Goal: Task Accomplishment & Management: Use online tool/utility

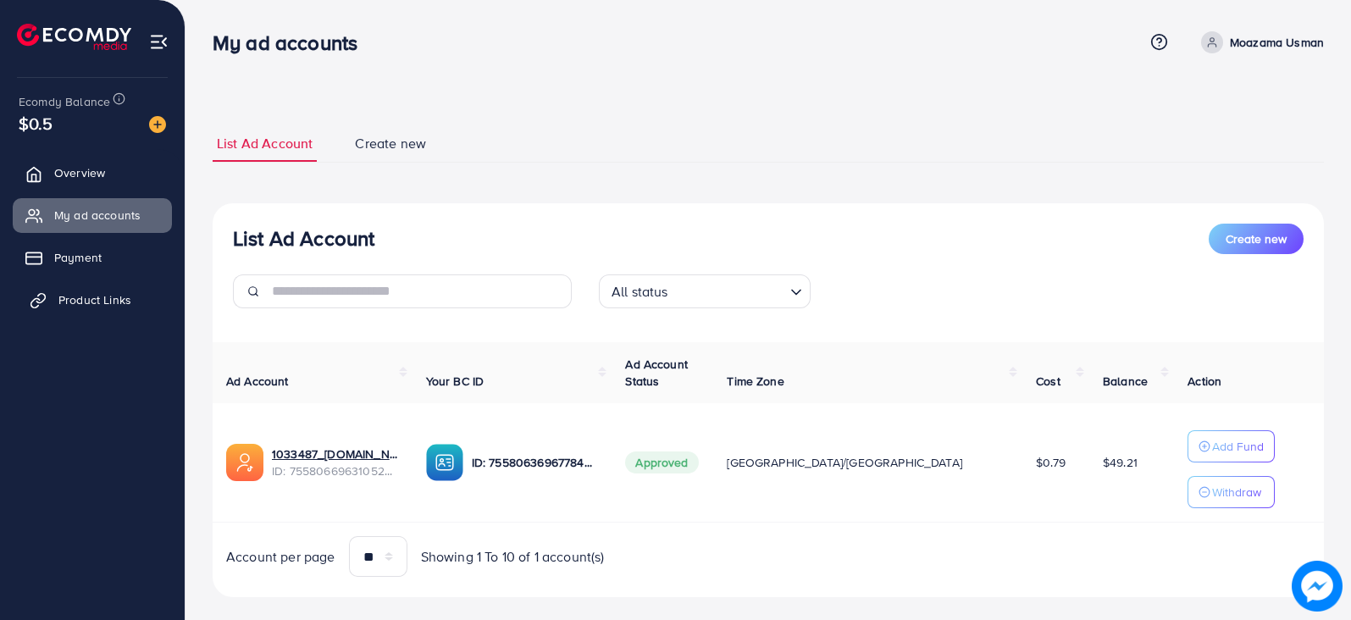
click at [113, 298] on span "Product Links" at bounding box center [94, 299] width 73 height 17
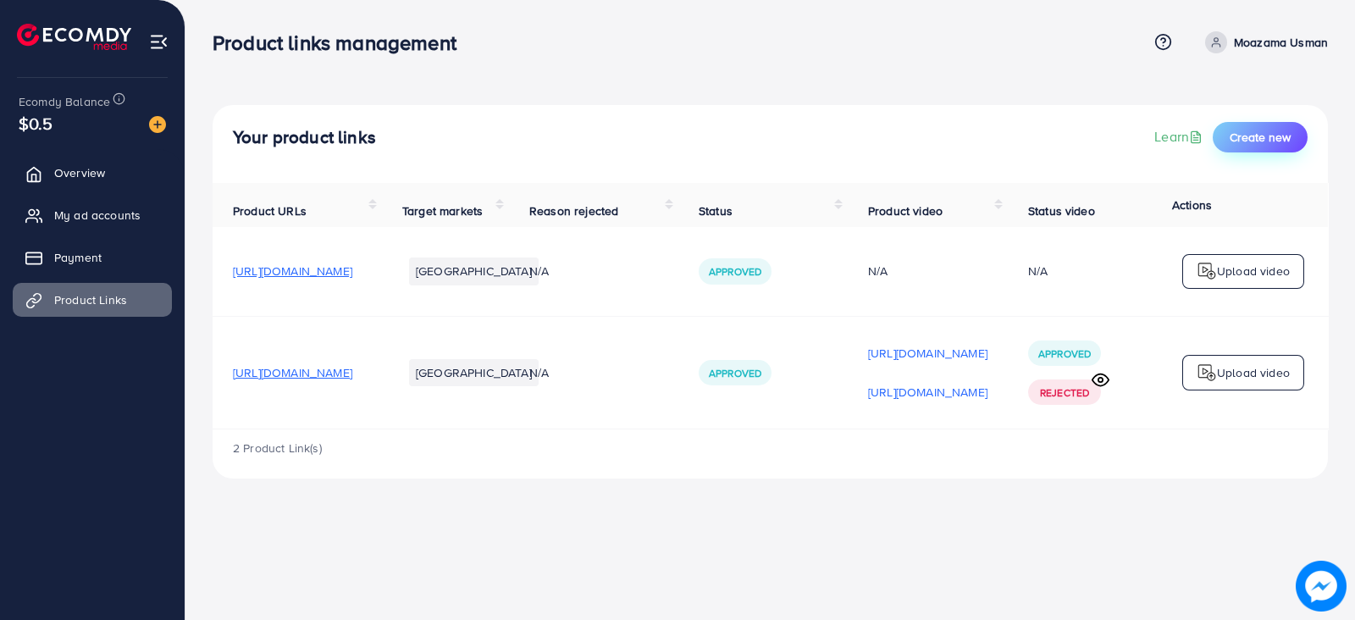
click at [1274, 137] on span "Create new" at bounding box center [1260, 137] width 61 height 17
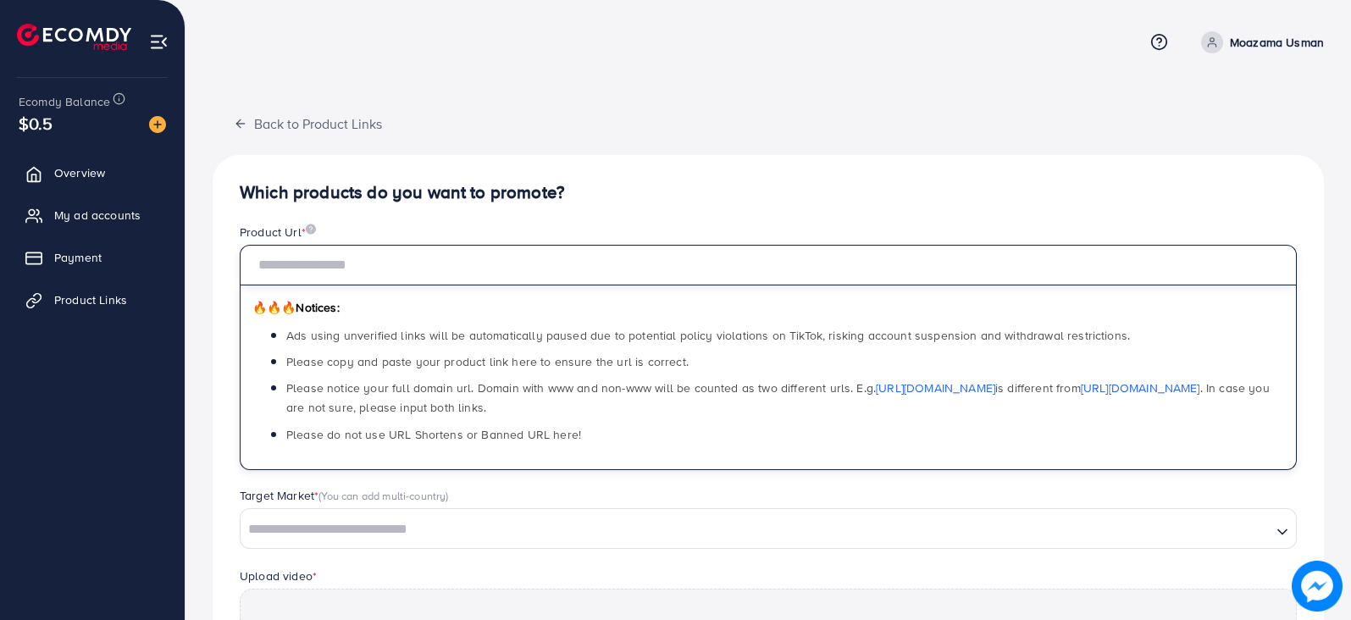
click at [385, 262] on input "text" at bounding box center [768, 265] width 1057 height 41
paste input "**********"
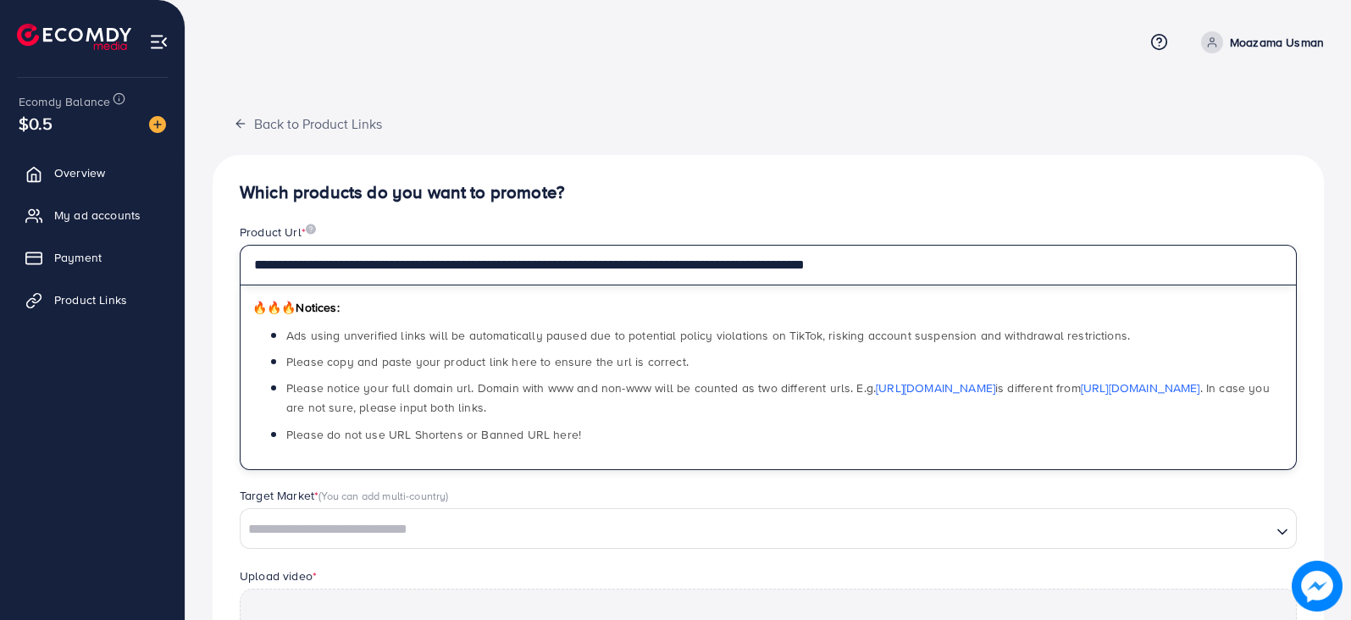
type input "**********"
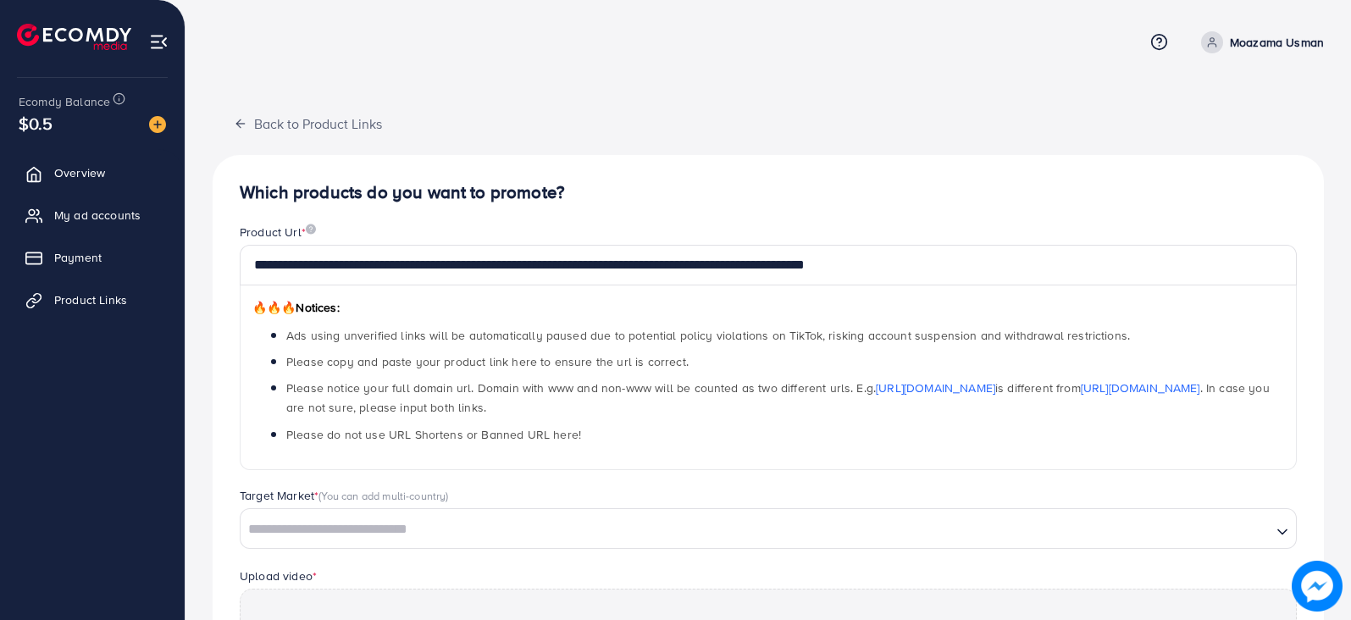
click at [628, 182] on h4 "Which products do you want to promote?" at bounding box center [768, 192] width 1057 height 21
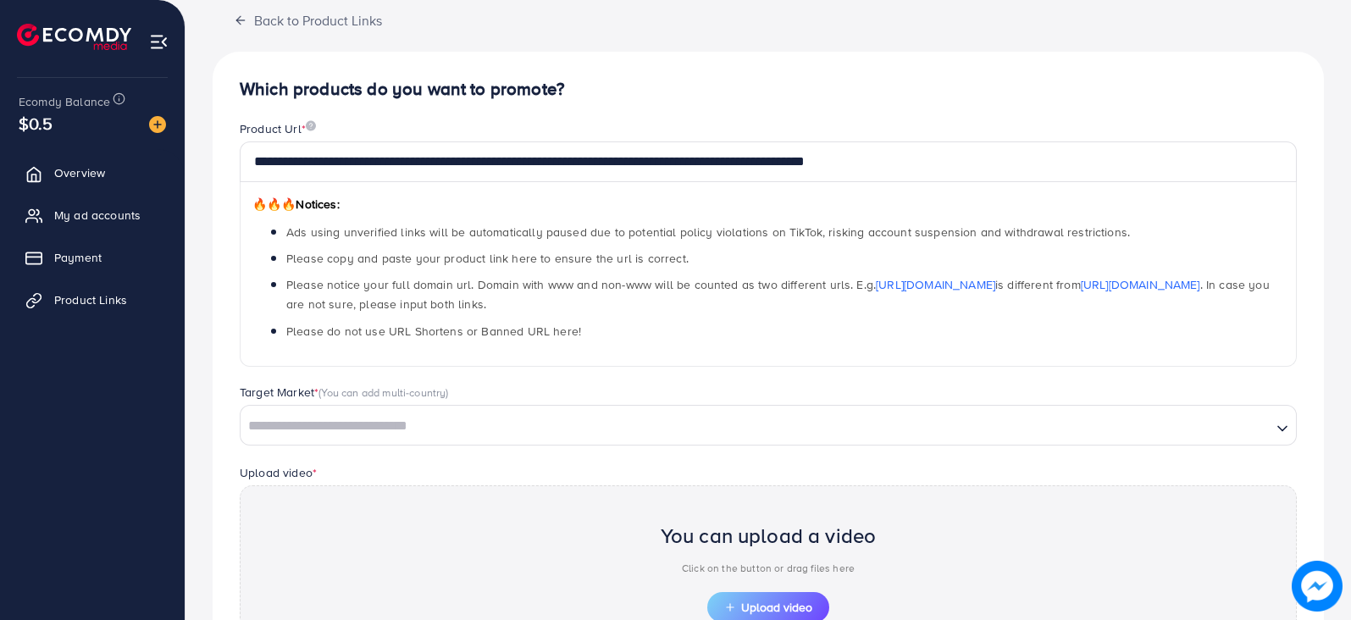
scroll to position [107, 0]
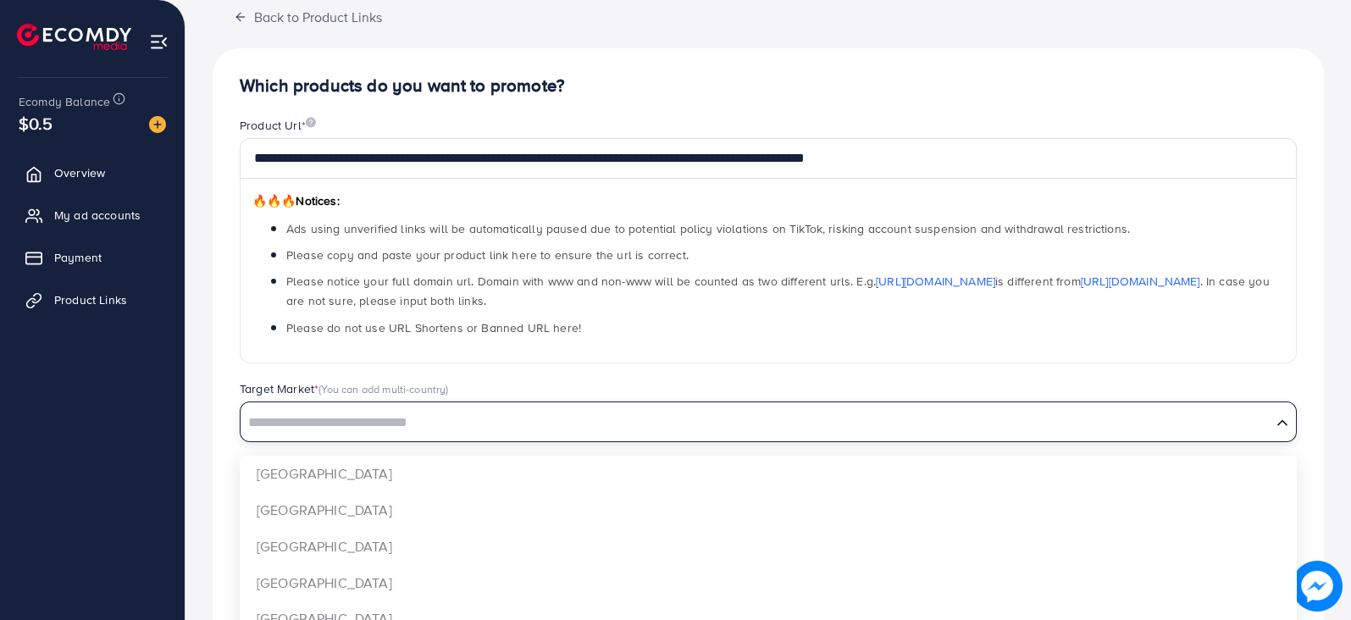
click at [421, 425] on input "Search for option" at bounding box center [755, 423] width 1027 height 26
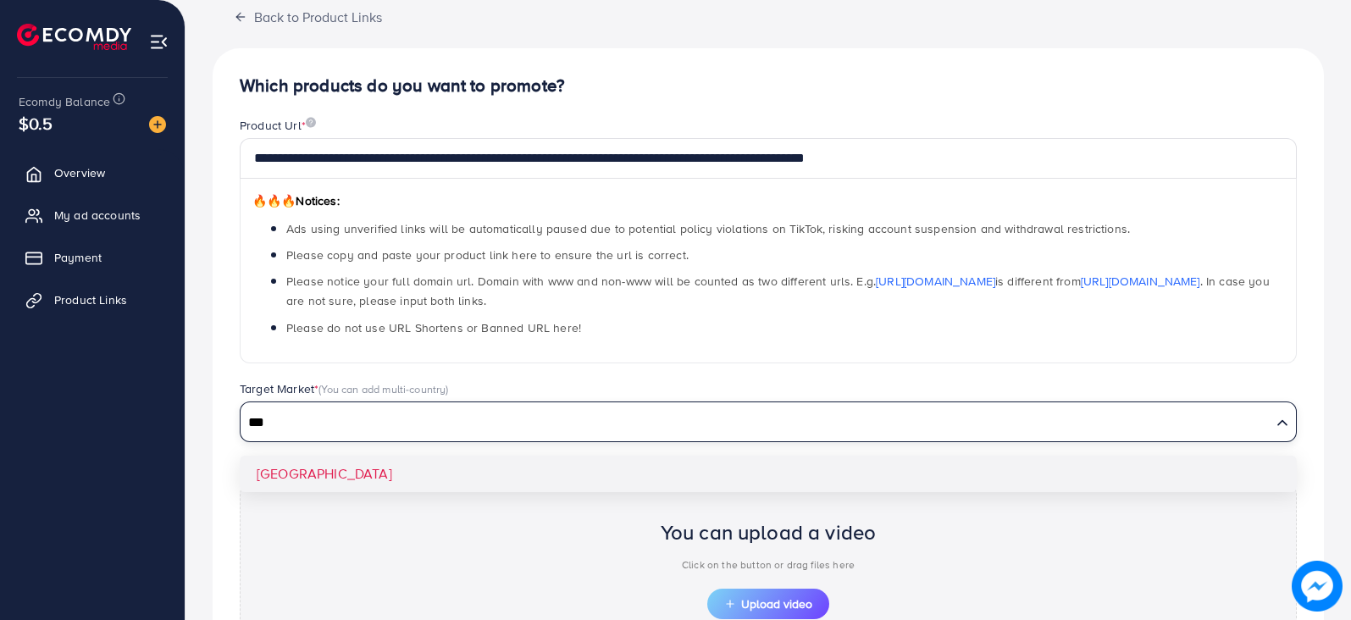
type input "***"
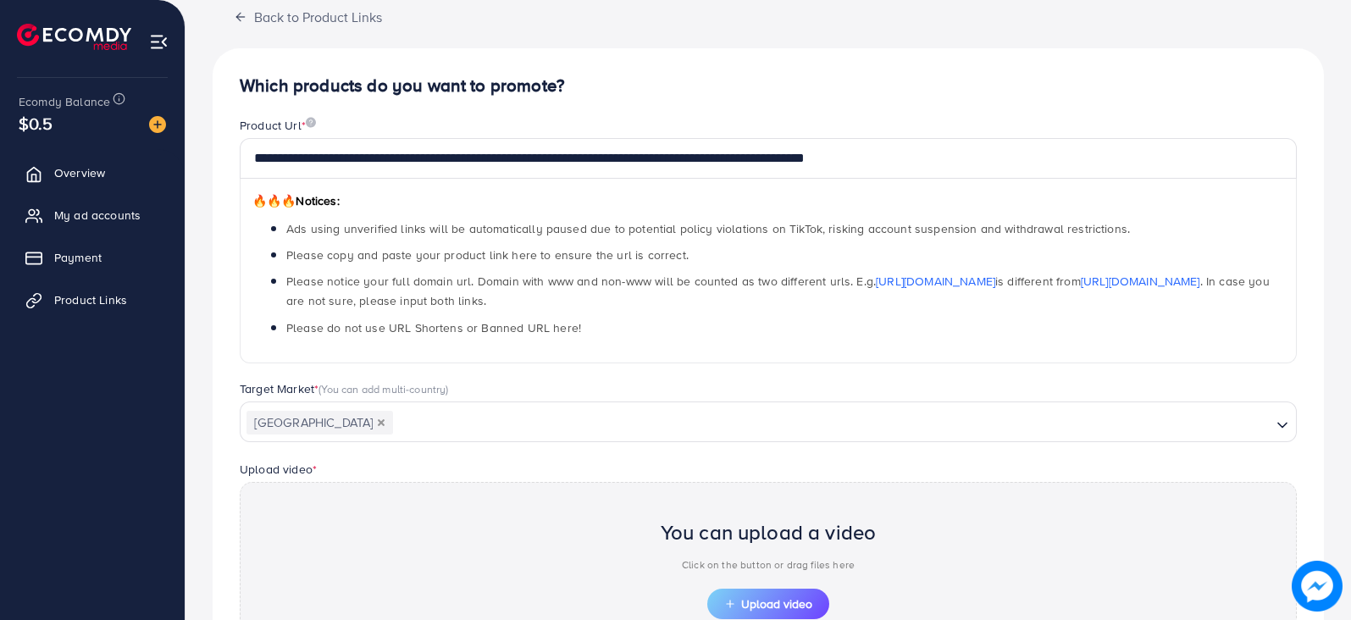
scroll to position [312, 0]
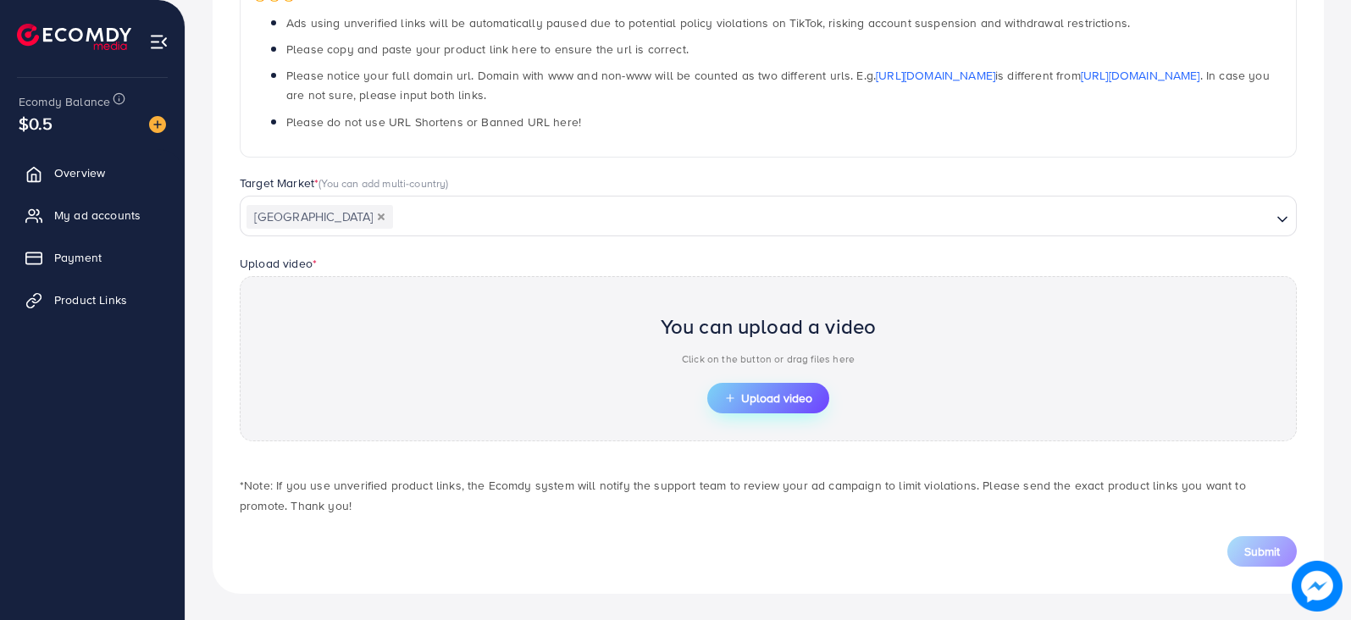
click at [770, 401] on span "Upload video" at bounding box center [768, 398] width 88 height 12
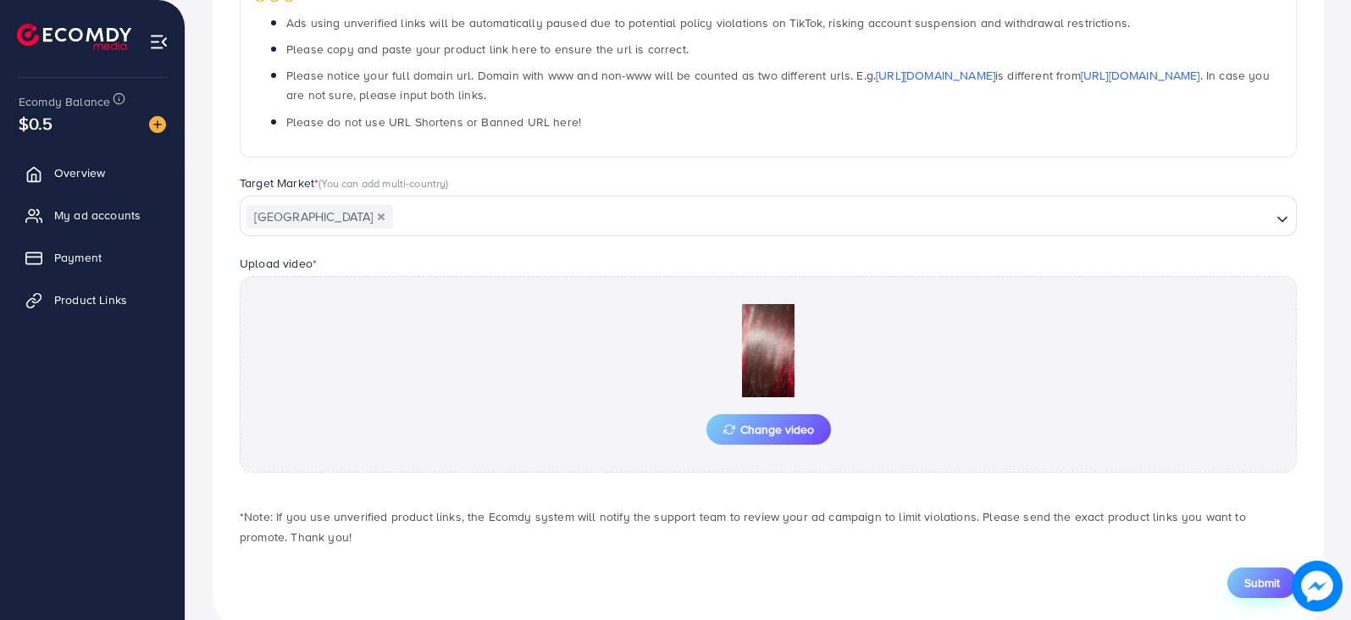
click at [1264, 579] on span "Submit" at bounding box center [1262, 582] width 36 height 17
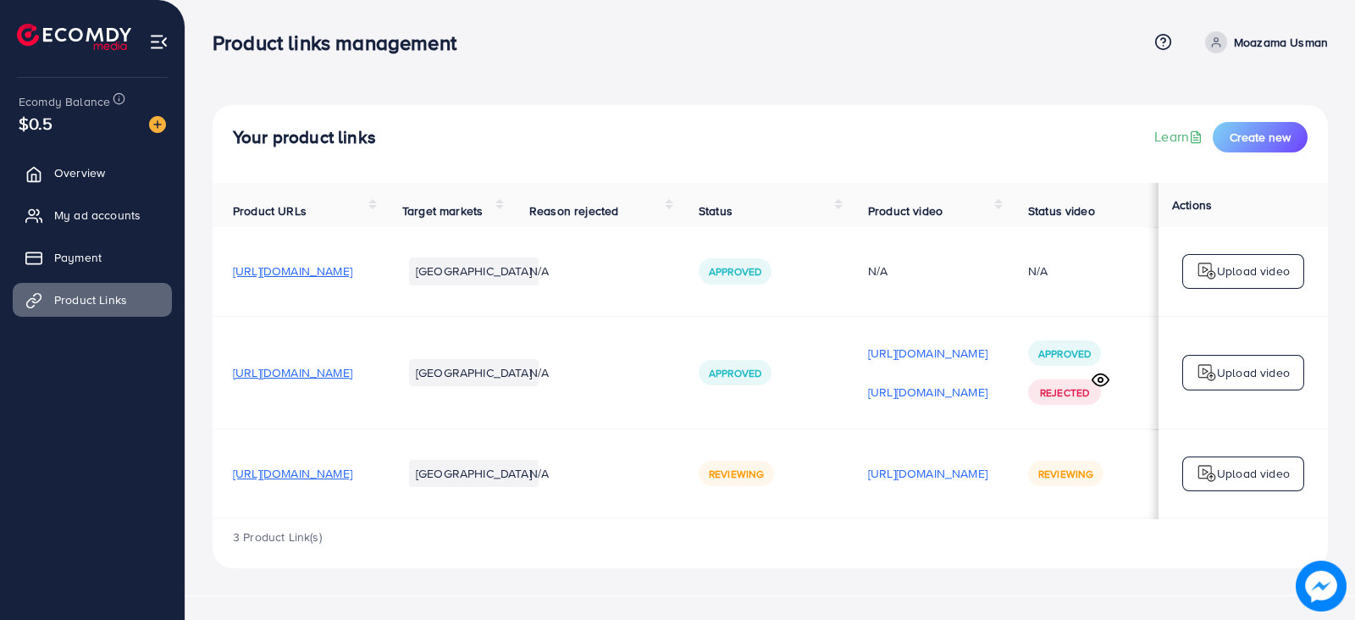
scroll to position [0, 225]
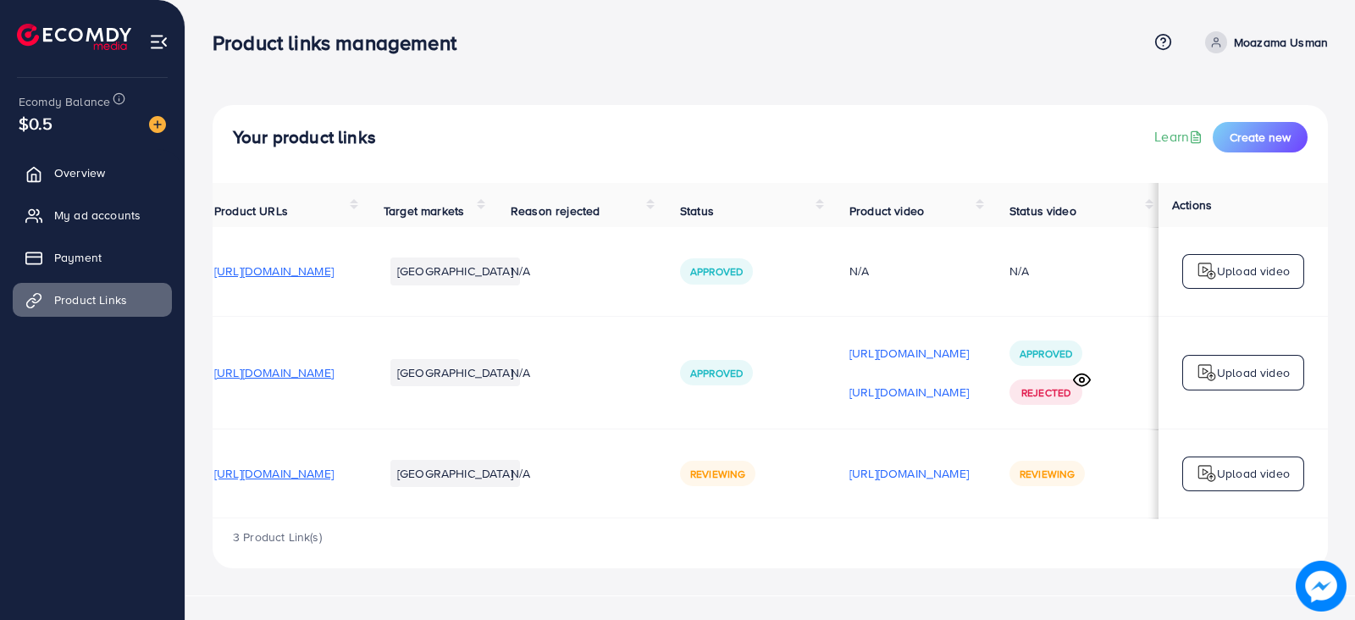
click at [1229, 481] on p "Upload video" at bounding box center [1253, 473] width 73 height 20
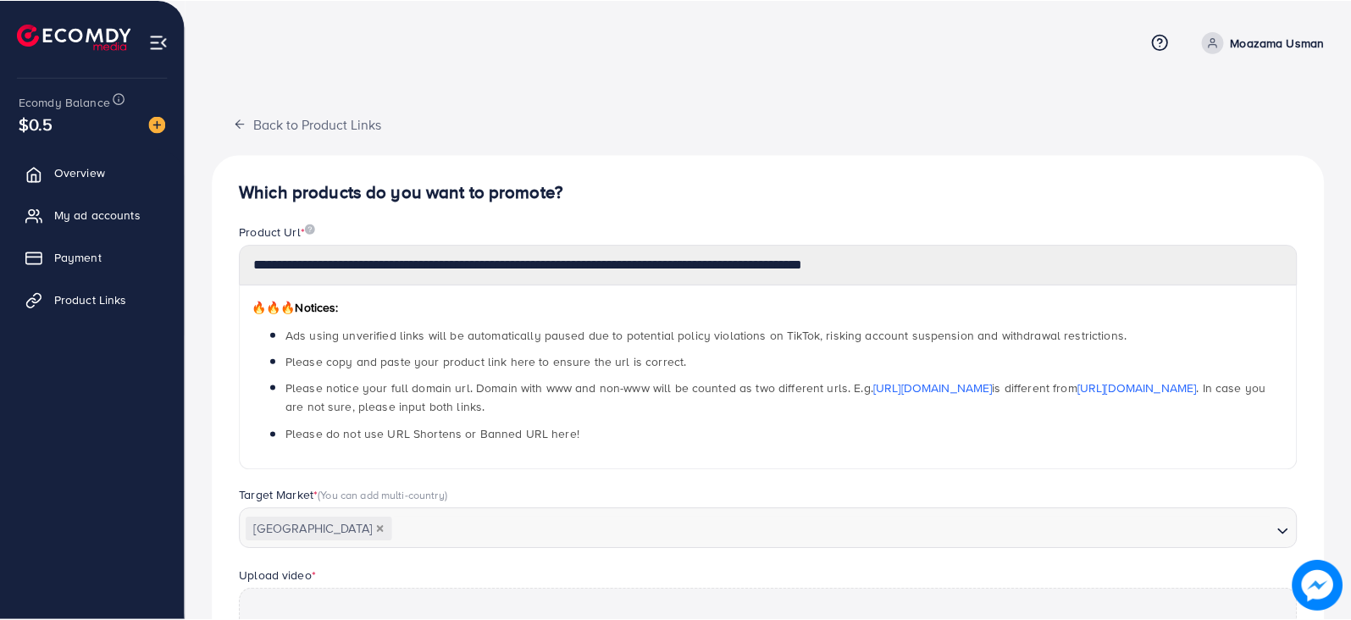
scroll to position [493, 0]
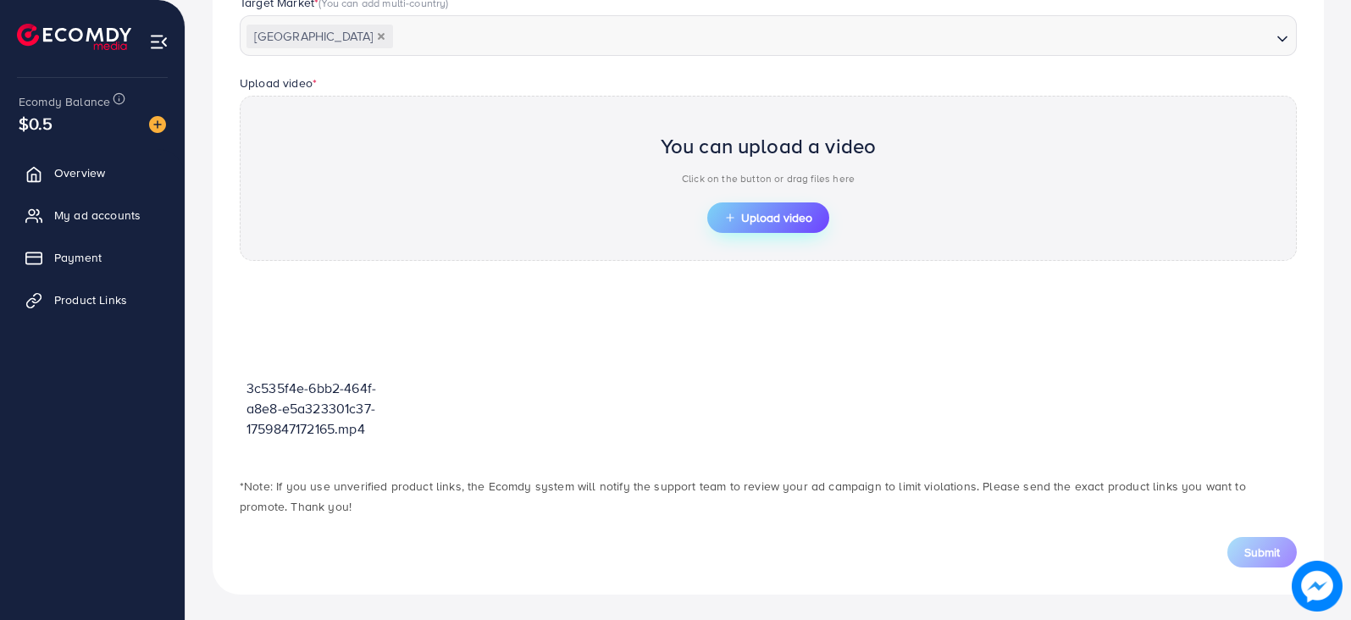
click at [768, 218] on span "Upload video" at bounding box center [768, 218] width 88 height 12
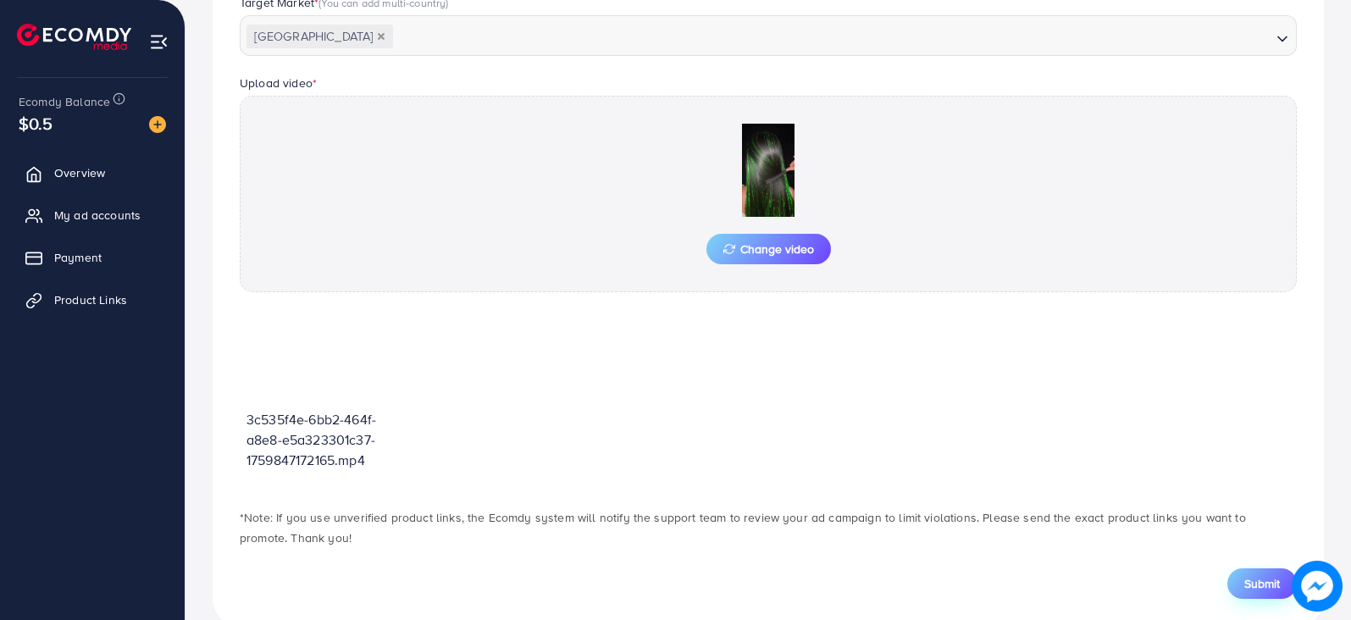
click at [1262, 580] on span "Submit" at bounding box center [1262, 583] width 36 height 17
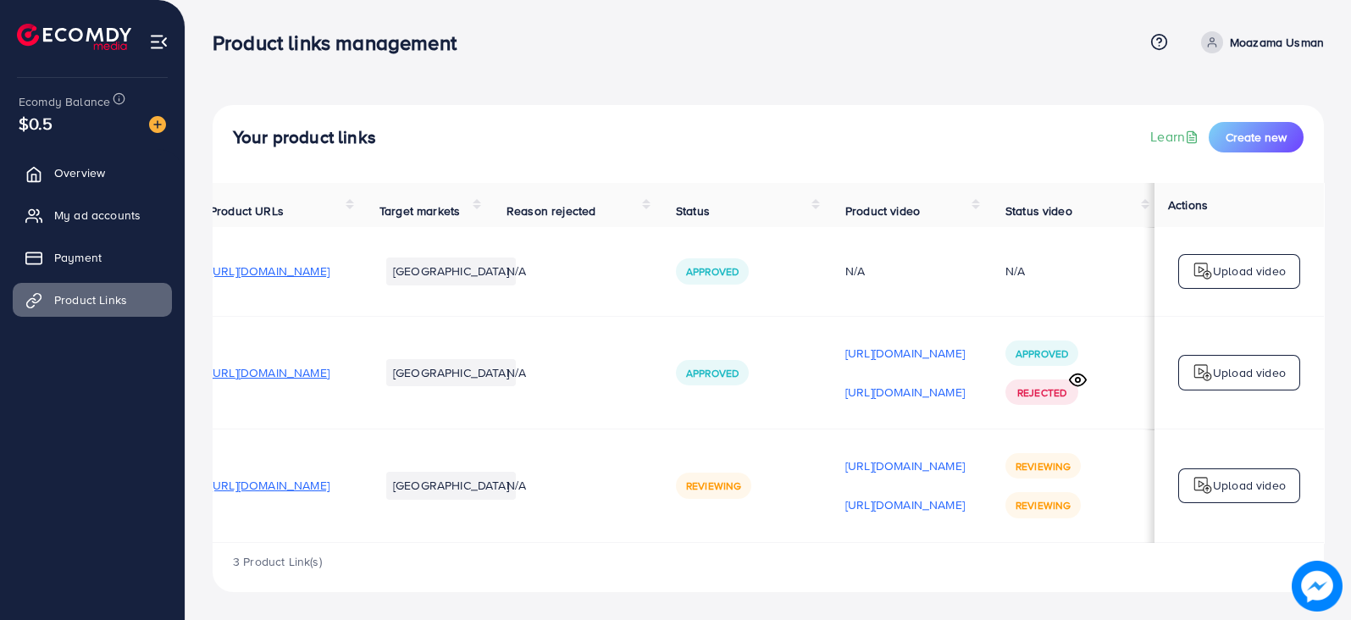
scroll to position [0, 230]
